Goal: Check status: Check status

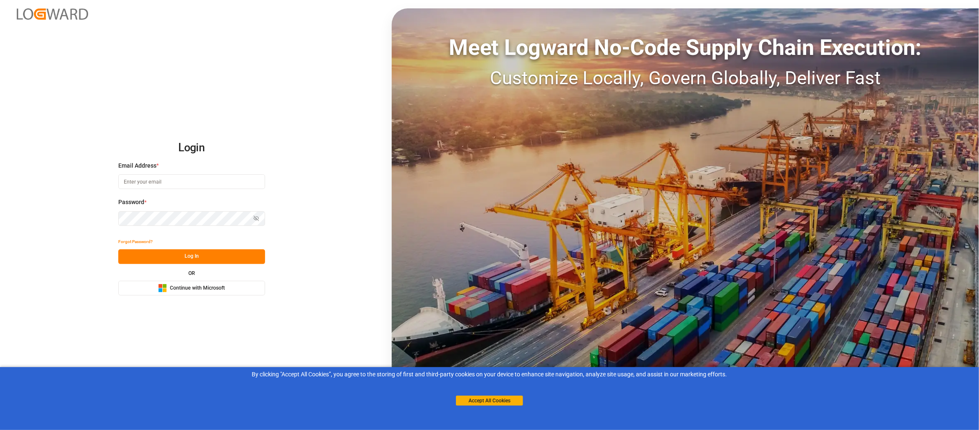
click at [200, 287] on span "Continue with Microsoft" at bounding box center [197, 289] width 55 height 8
click at [641, 248] on div "Meet Logward No-Code Supply Chain Execution: Customize Locally, Govern Globally…" at bounding box center [685, 215] width 587 height 414
click at [520, 402] on button "Accept All Cookies" at bounding box center [489, 401] width 67 height 10
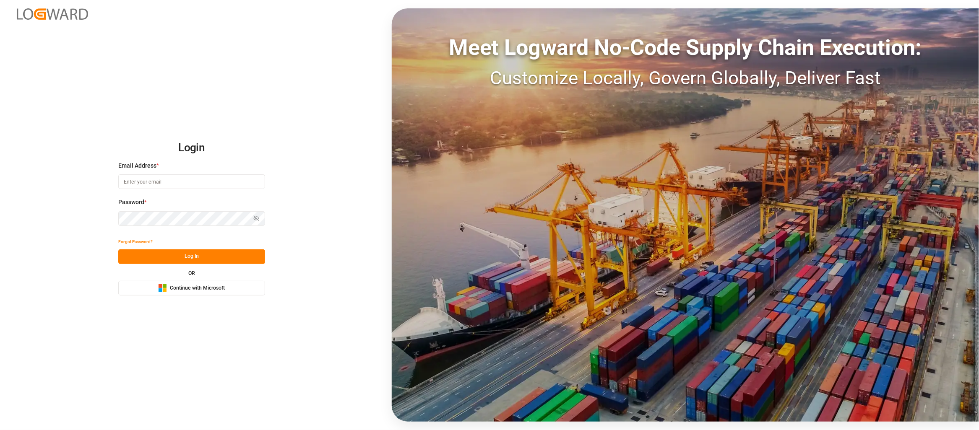
click at [233, 282] on button "Microsoft Logo Continue with Microsoft" at bounding box center [191, 288] width 147 height 15
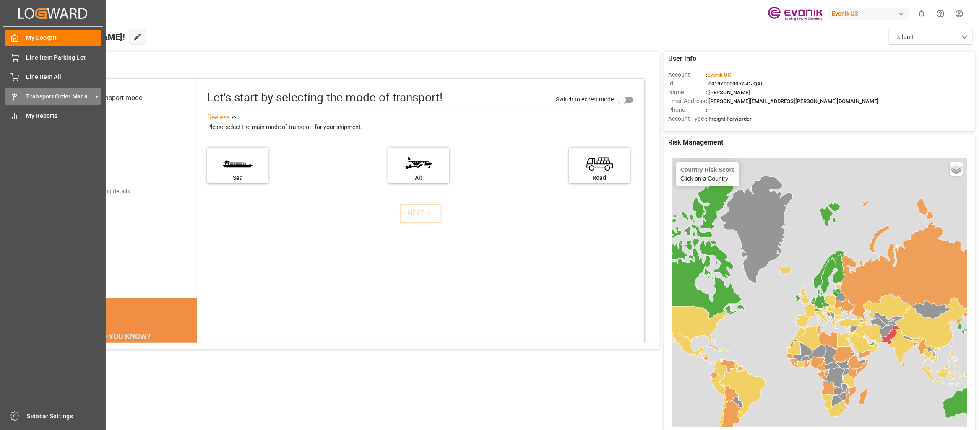
click at [16, 93] on icon at bounding box center [14, 97] width 8 height 8
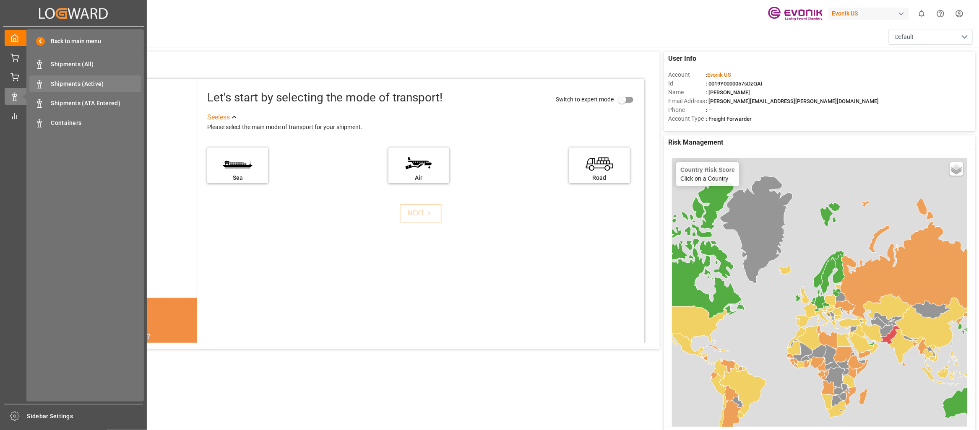
click at [82, 83] on span "Shipments (Active)" at bounding box center [96, 84] width 90 height 9
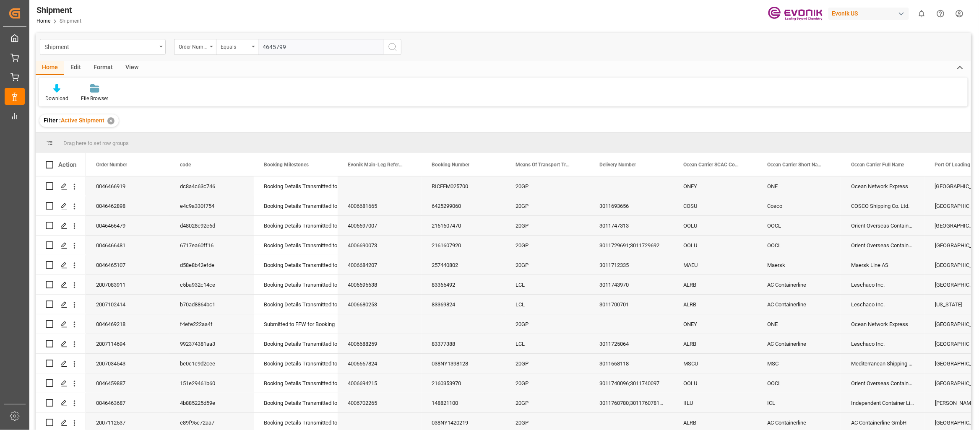
type input "46457990"
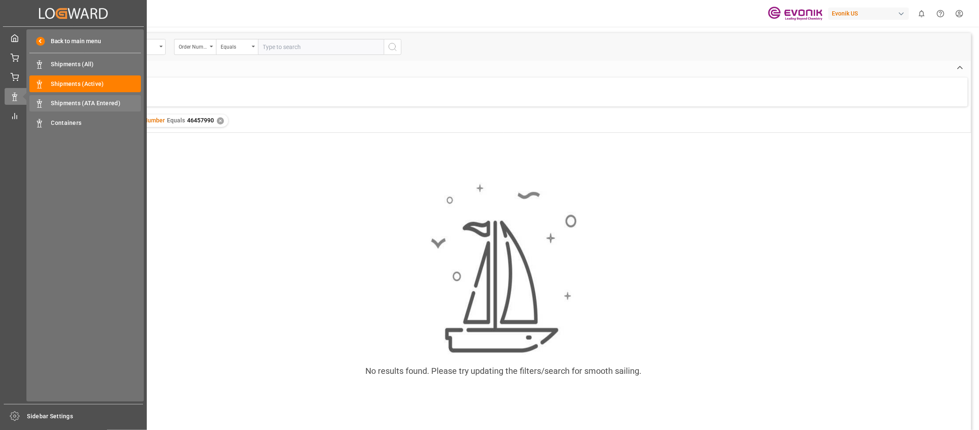
click at [58, 101] on span "Shipments (ATA Entered)" at bounding box center [96, 103] width 90 height 9
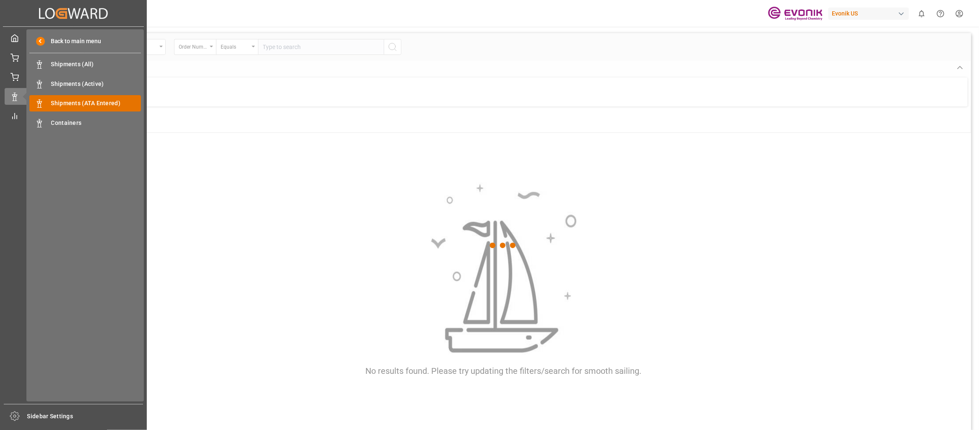
click at [58, 101] on span "Shipments (ATA Entered)" at bounding box center [96, 103] width 90 height 9
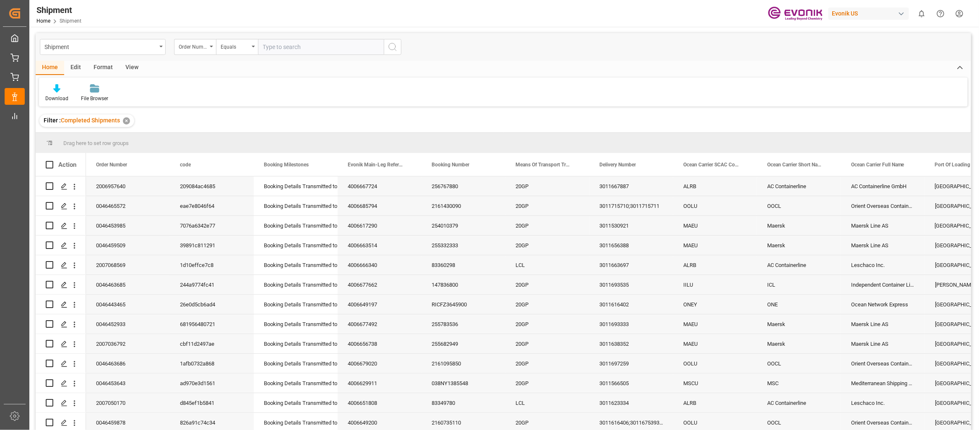
click at [287, 46] on input "text" at bounding box center [321, 47] width 126 height 16
type input "46457990"
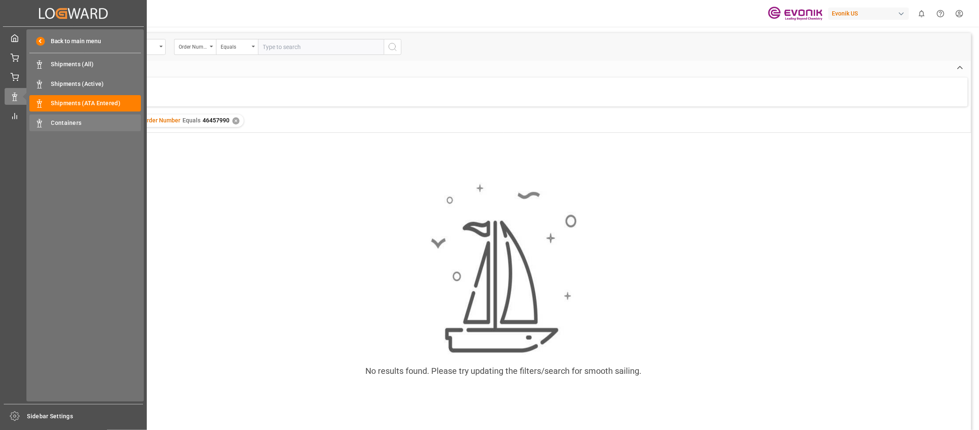
click at [82, 124] on span "Containers" at bounding box center [96, 123] width 90 height 9
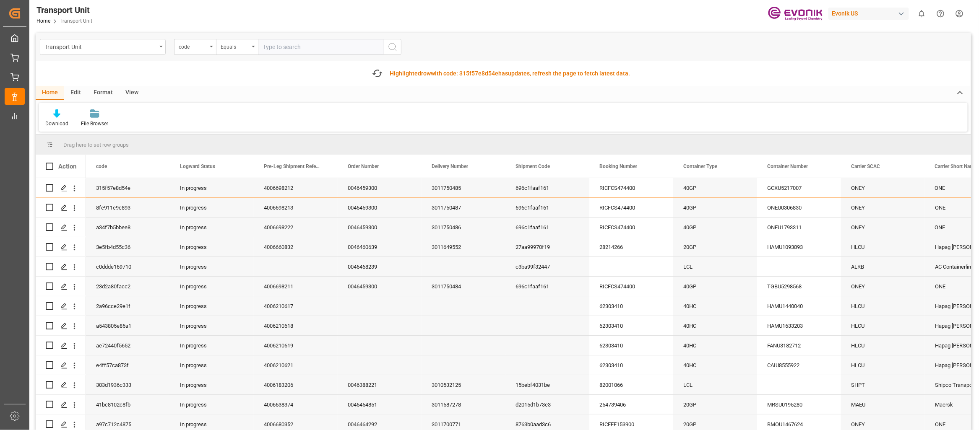
click at [285, 45] on input "text" at bounding box center [321, 47] width 126 height 16
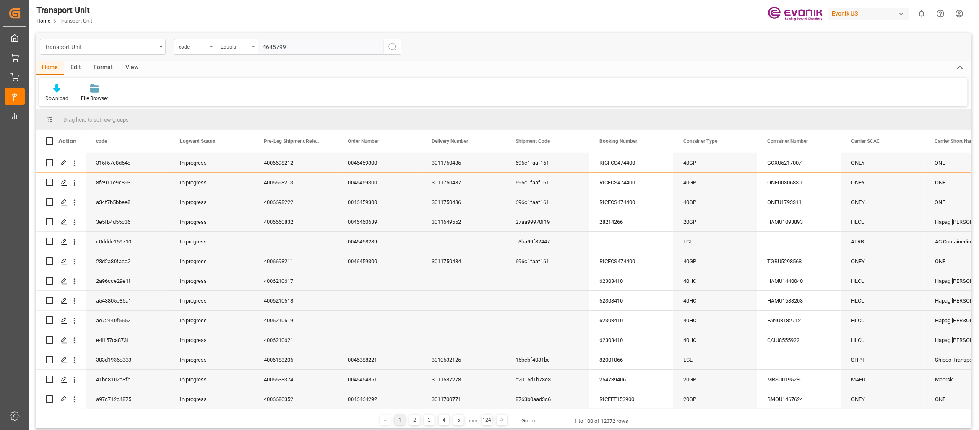
type input "46457990"
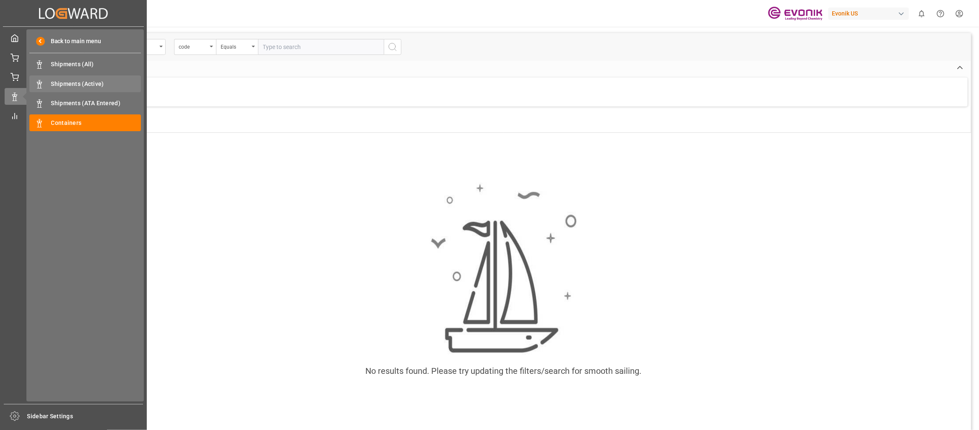
click at [89, 80] on span "Shipments (Active)" at bounding box center [96, 84] width 90 height 9
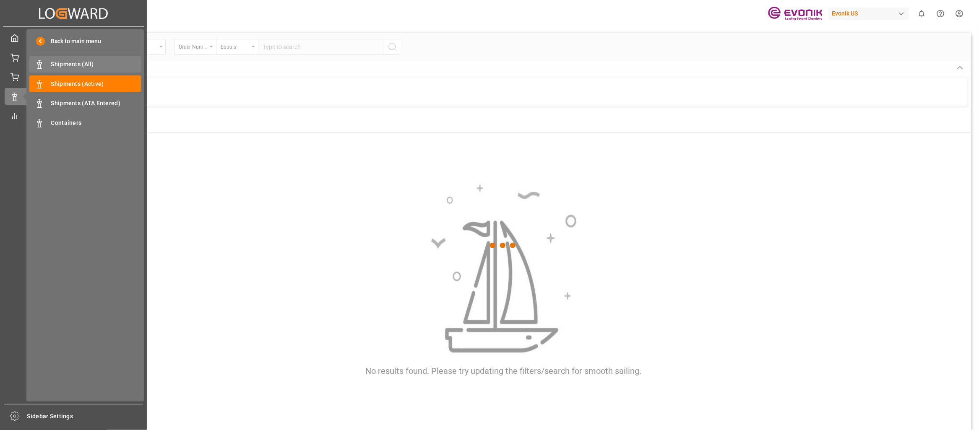
click at [88, 65] on span "Shipments (All)" at bounding box center [96, 64] width 90 height 9
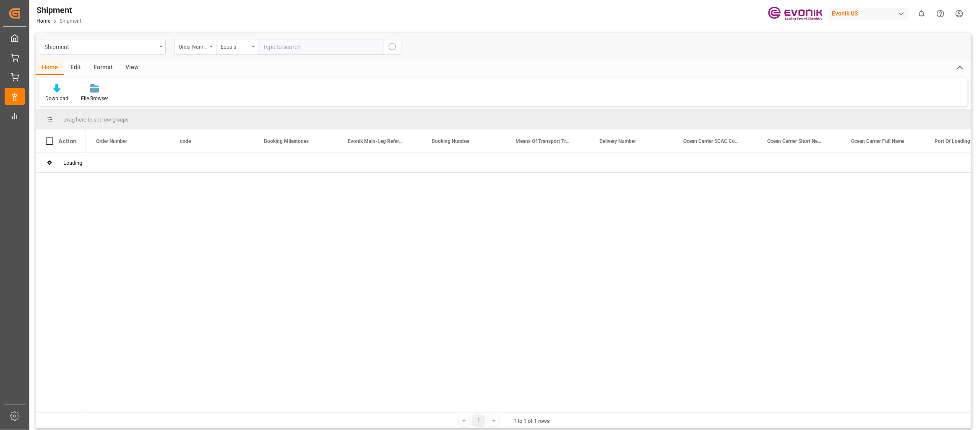
click at [341, 50] on input "text" at bounding box center [321, 47] width 126 height 16
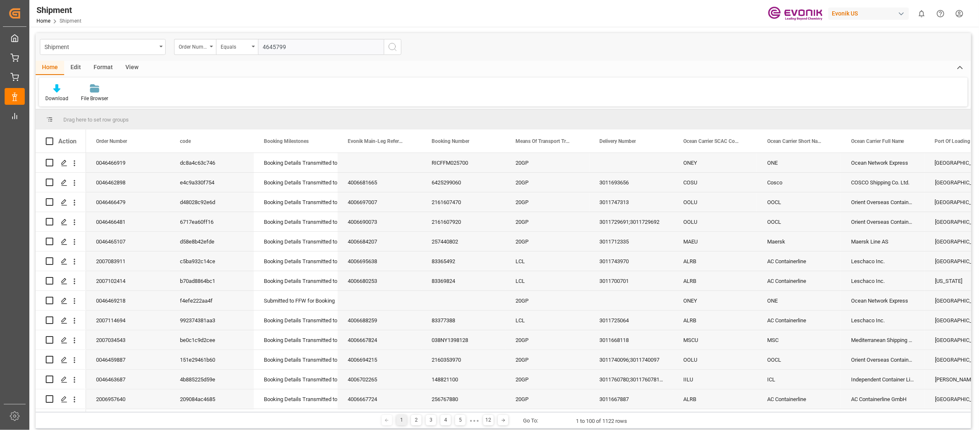
type input "46457990"
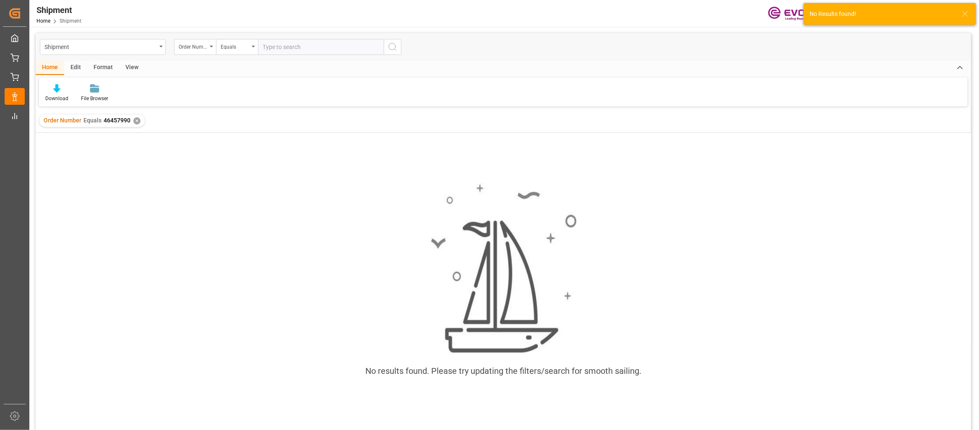
click at [128, 63] on div "View" at bounding box center [132, 68] width 26 height 14
